Goal: Task Accomplishment & Management: Use online tool/utility

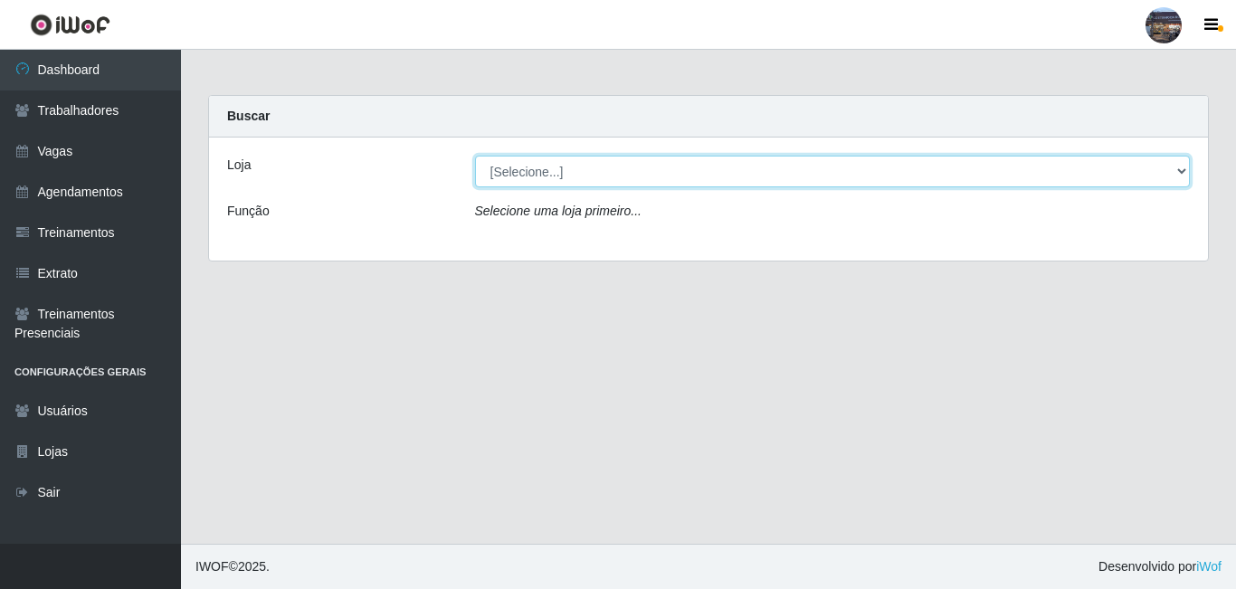
click at [1182, 173] on select "[Selecione...] Gostinho da Roça" at bounding box center [833, 172] width 716 height 32
select select "303"
click at [475, 156] on select "[Selecione...] Gostinho da Roça" at bounding box center [833, 172] width 716 height 32
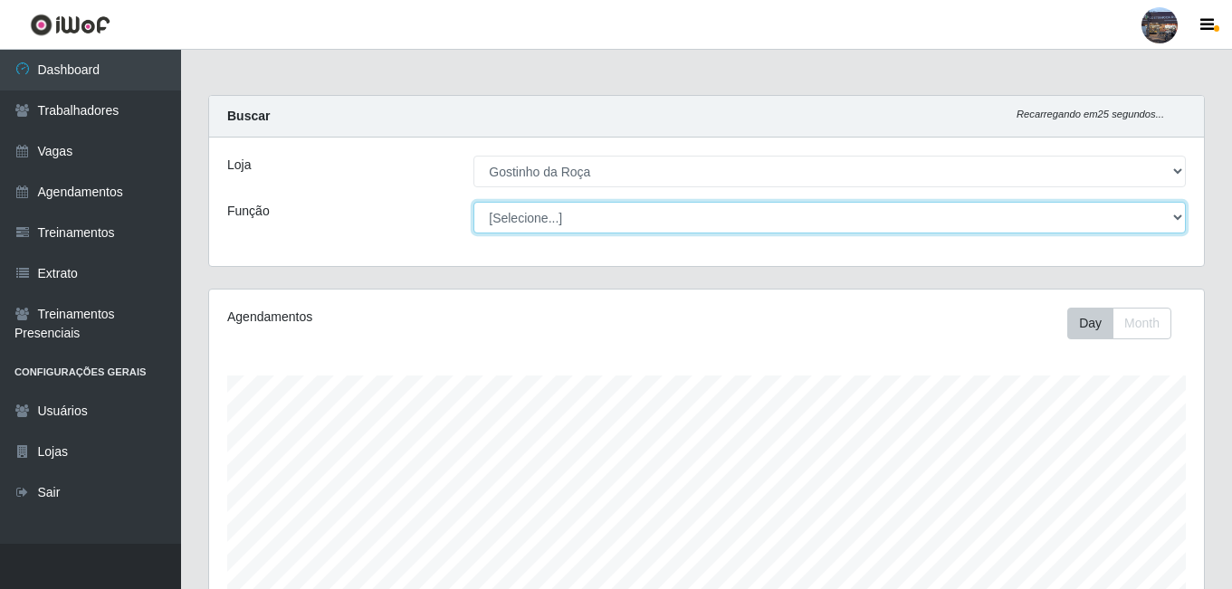
click at [1162, 214] on select "[Selecione...] ASG ASG + ASG ++ Embalador Embalador + Embalador ++ Operador de …" at bounding box center [829, 218] width 712 height 32
select select "1"
click at [473, 202] on select "[Selecione...] ASG ASG + ASG ++ Embalador Embalador + Embalador ++ Operador de …" at bounding box center [829, 218] width 712 height 32
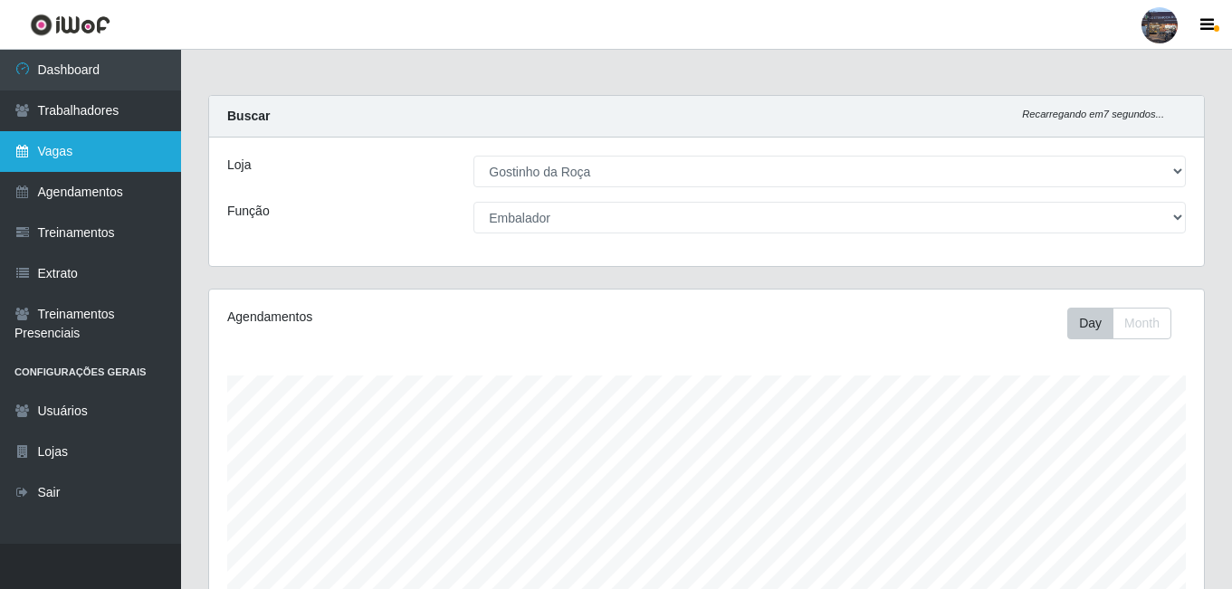
click at [110, 148] on link "Vagas" at bounding box center [90, 151] width 181 height 41
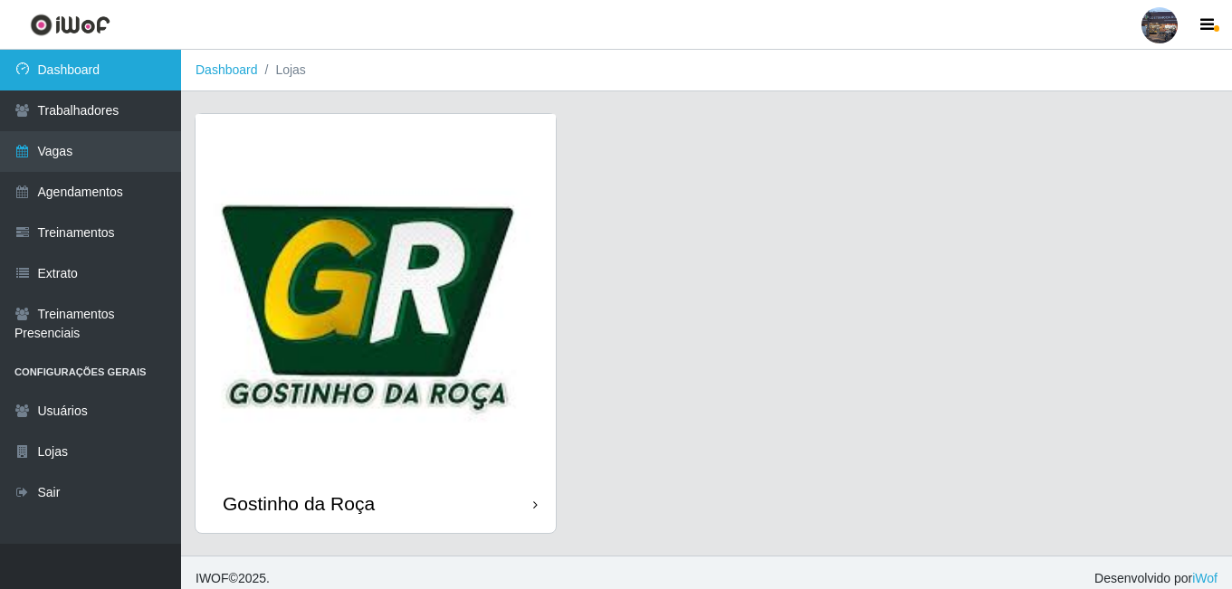
click at [142, 53] on link "Dashboard" at bounding box center [90, 70] width 181 height 41
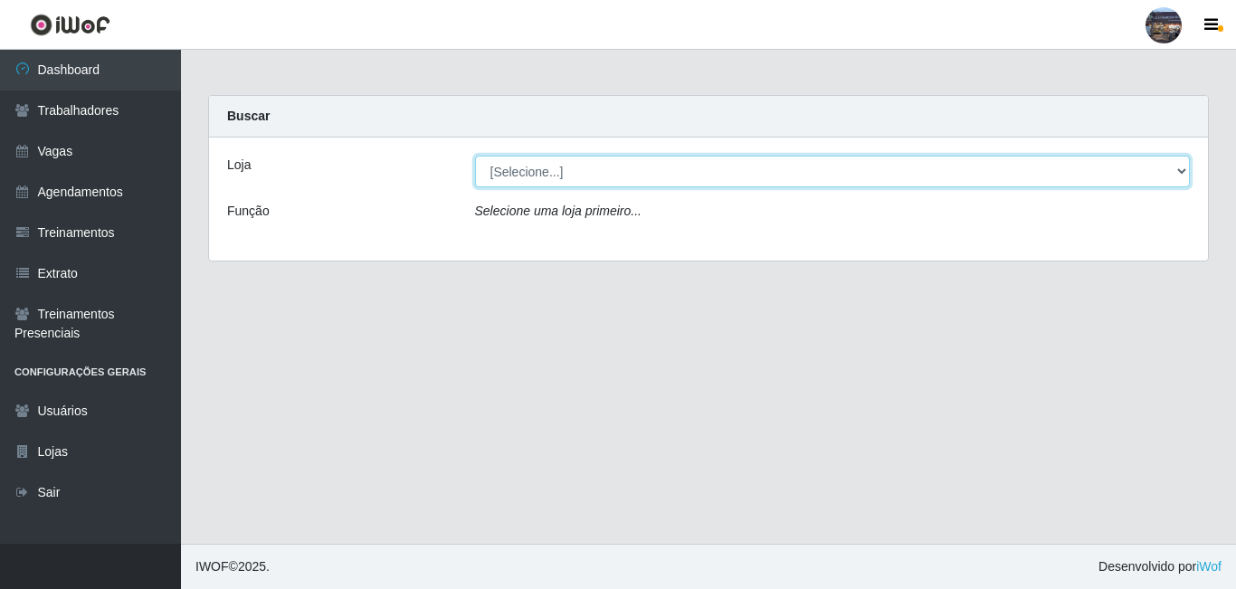
click at [1175, 163] on select "[Selecione...] Gostinho da Roça" at bounding box center [833, 172] width 716 height 32
select select "303"
click at [475, 156] on select "[Selecione...] Gostinho da Roça" at bounding box center [833, 172] width 716 height 32
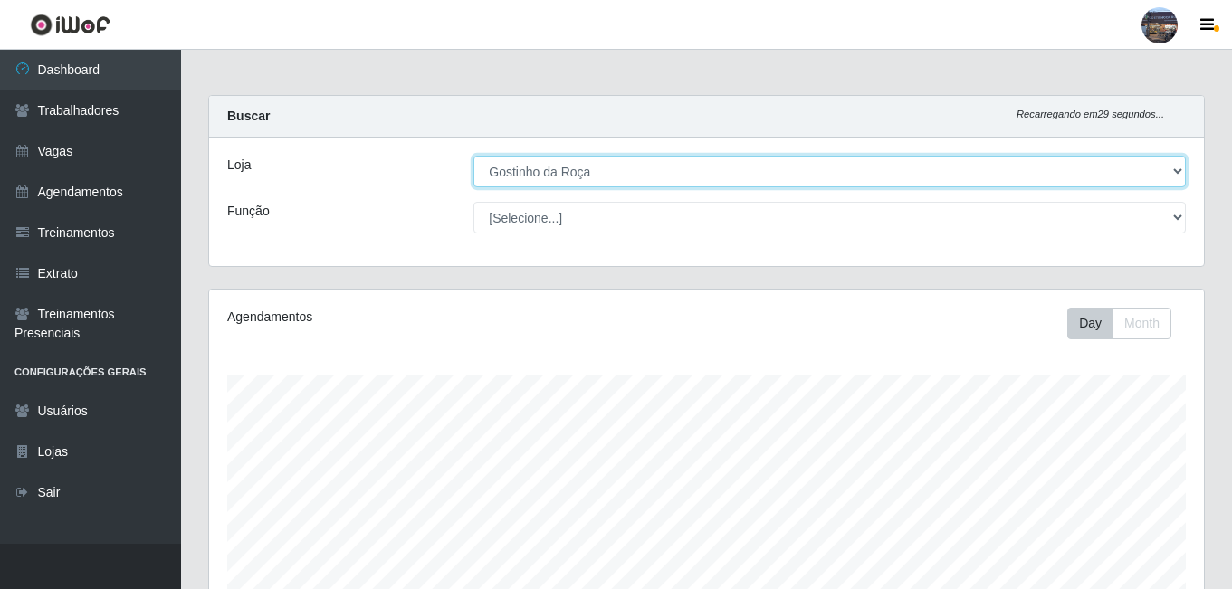
scroll to position [376, 995]
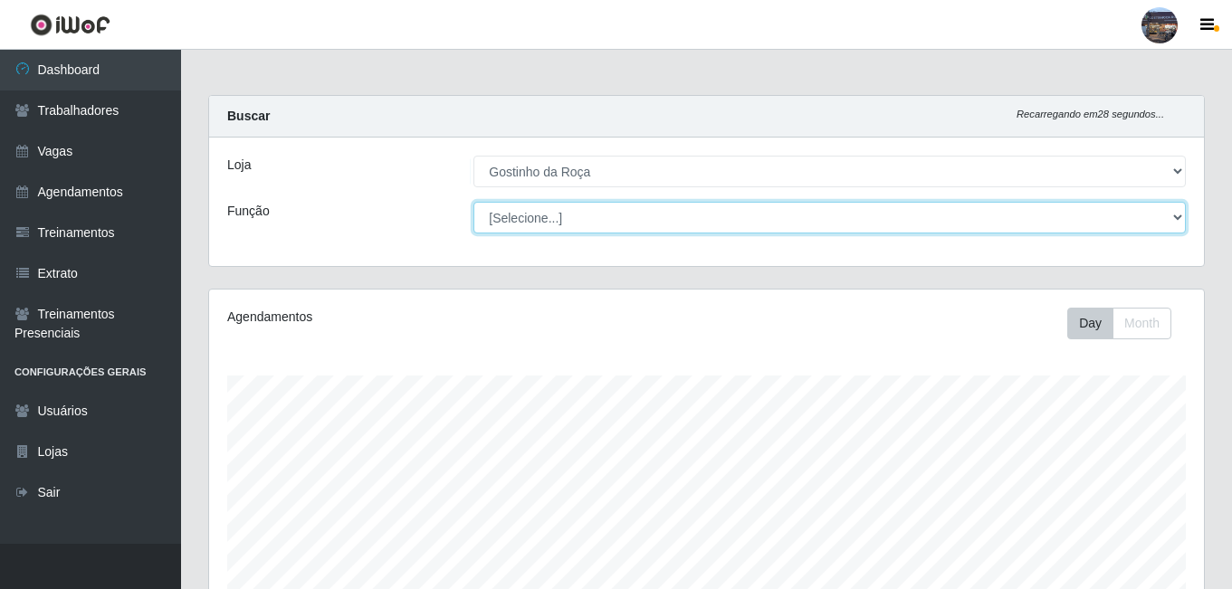
click at [1174, 221] on select "[Selecione...] ASG ASG + ASG ++ Embalador Embalador + Embalador ++ Operador de …" at bounding box center [829, 218] width 712 height 32
select select "1"
click at [473, 202] on select "[Selecione...] ASG ASG + ASG ++ Embalador Embalador + Embalador ++ Operador de …" at bounding box center [829, 218] width 712 height 32
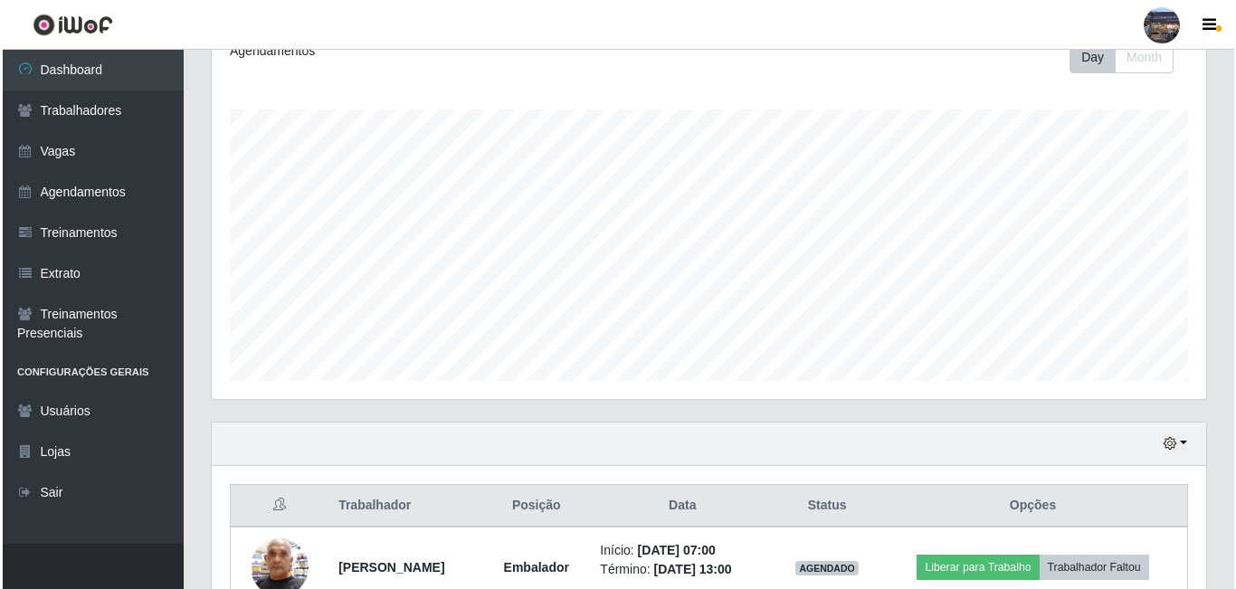
scroll to position [371, 0]
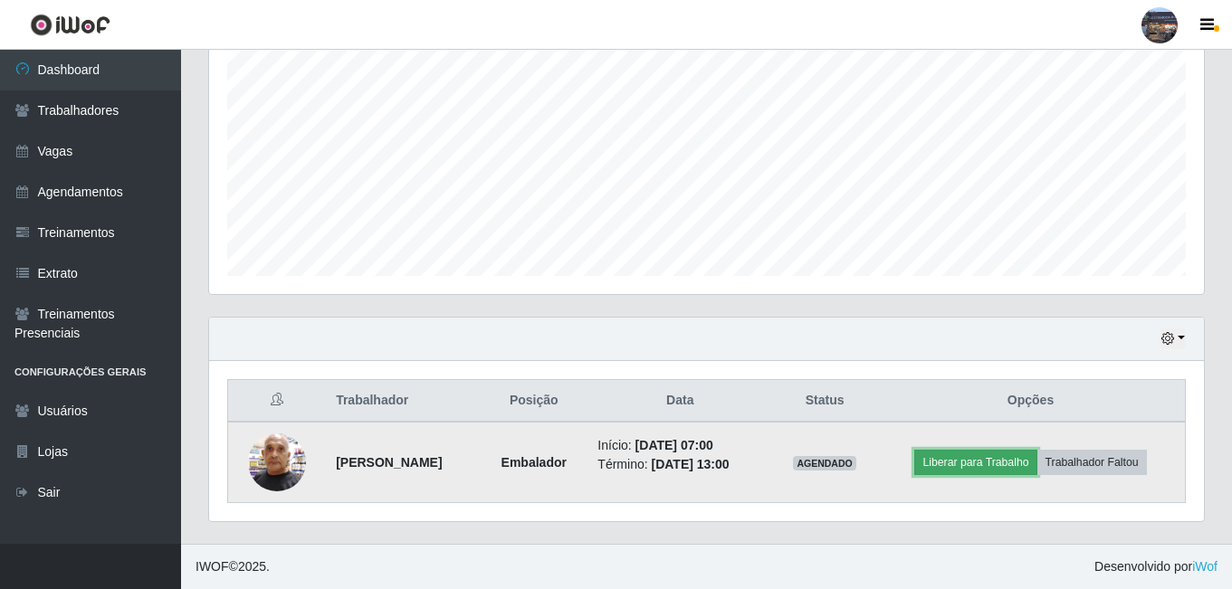
click at [971, 462] on button "Liberar para Trabalho" at bounding box center [975, 462] width 122 height 25
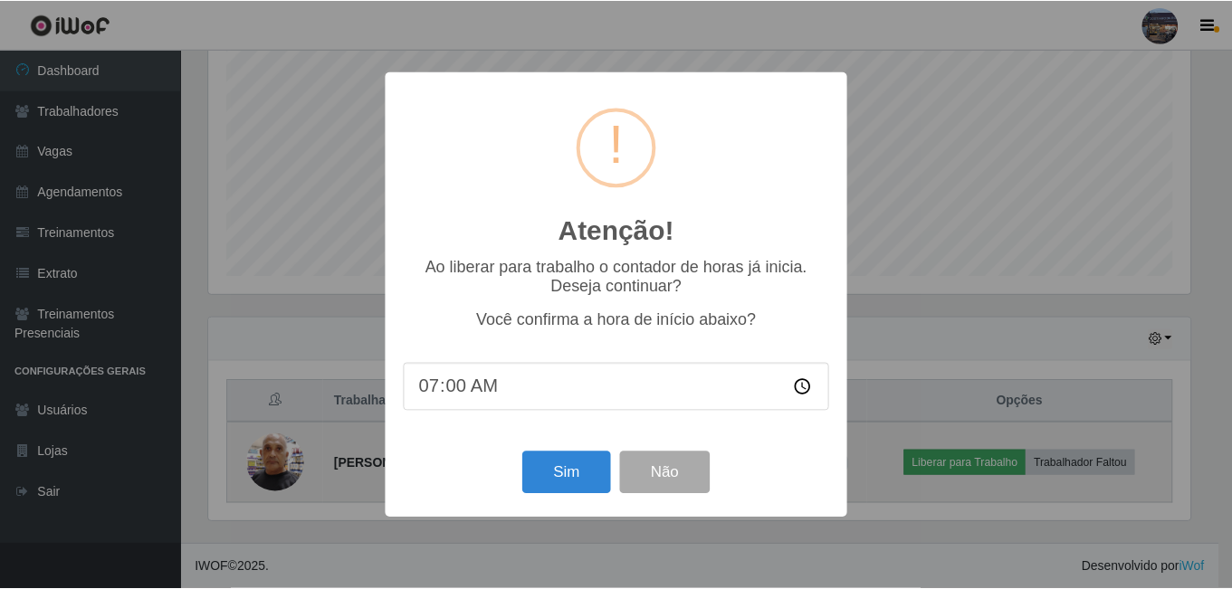
scroll to position [376, 985]
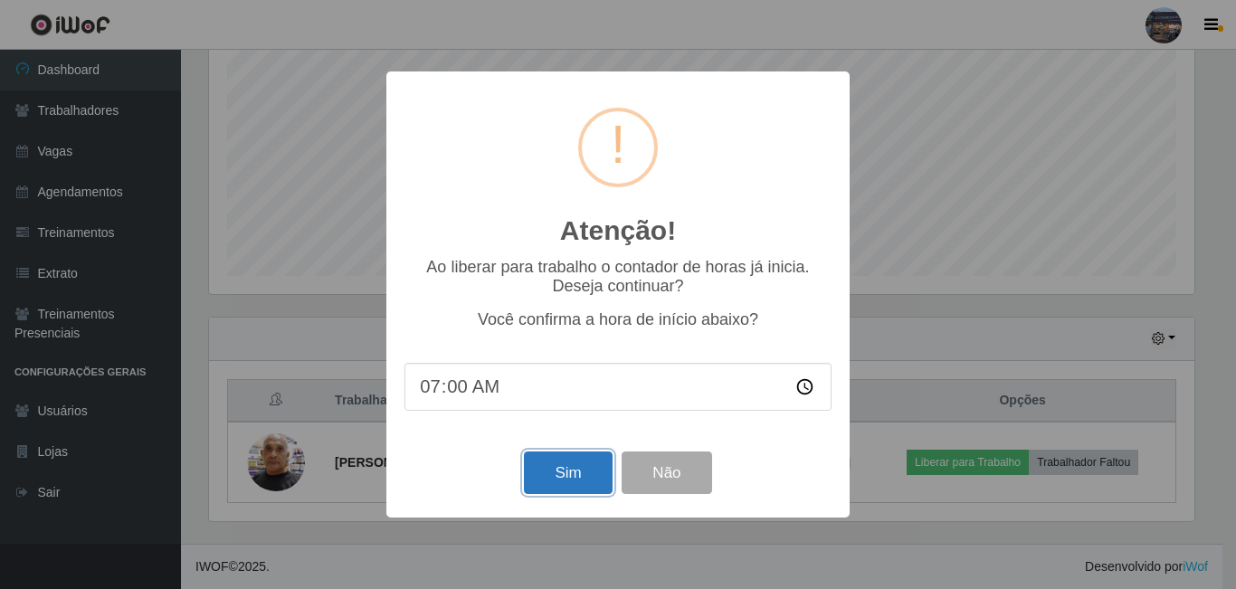
click at [577, 474] on button "Sim" at bounding box center [568, 473] width 88 height 43
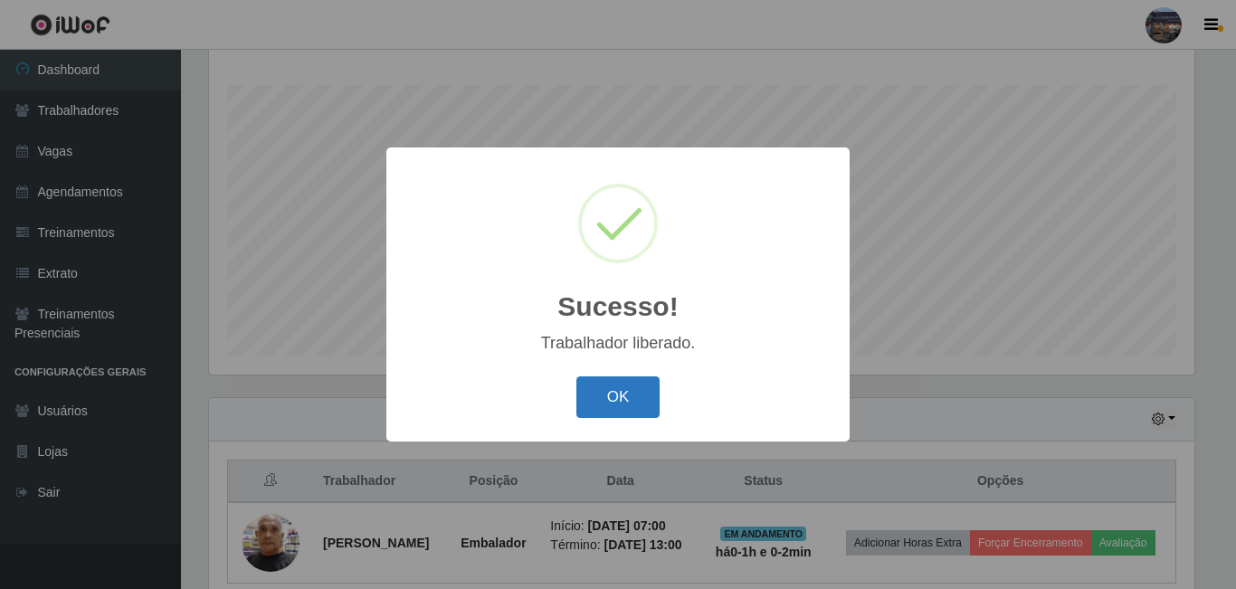
click at [614, 377] on button "OK" at bounding box center [618, 397] width 84 height 43
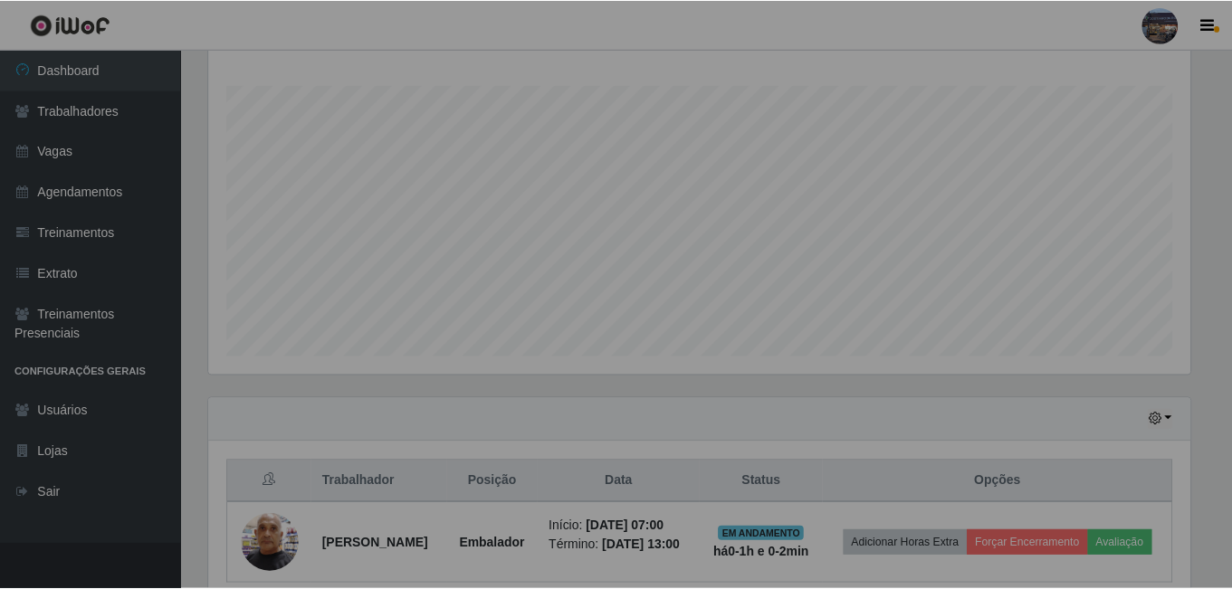
scroll to position [376, 995]
